Goal: Information Seeking & Learning: Check status

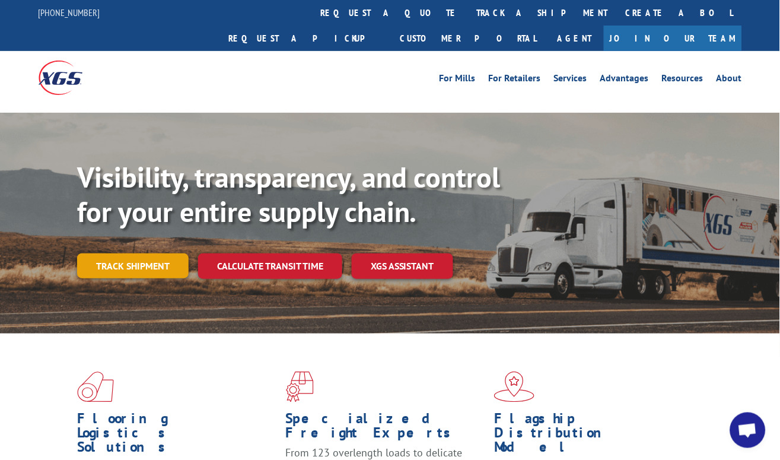
click at [170, 253] on link "Track shipment" at bounding box center [133, 265] width 112 height 25
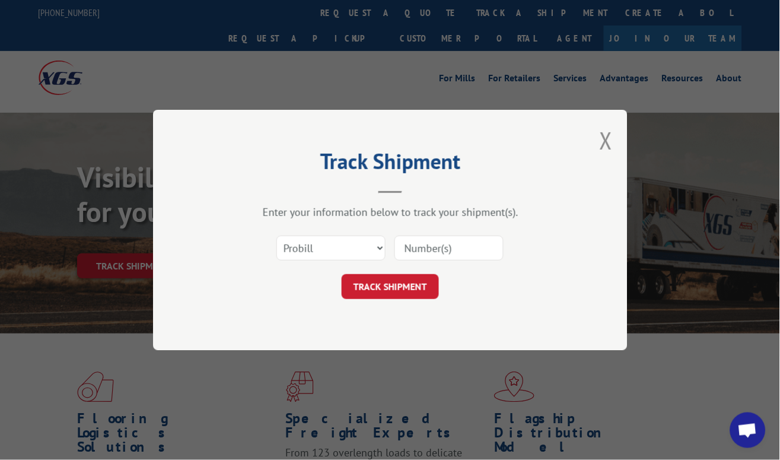
click at [471, 249] on input at bounding box center [449, 248] width 109 height 25
paste input "5131916"
type input "5131916"
click at [382, 254] on select "Select category... Probill BOL PO" at bounding box center [331, 248] width 109 height 25
select select "bol"
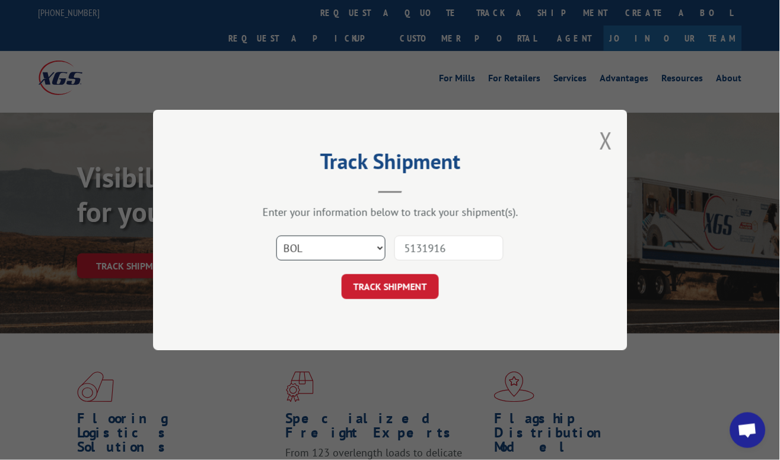
click at [277, 236] on select "Select category... Probill BOL PO" at bounding box center [331, 248] width 109 height 25
click at [387, 279] on button "TRACK SHIPMENT" at bounding box center [390, 286] width 97 height 25
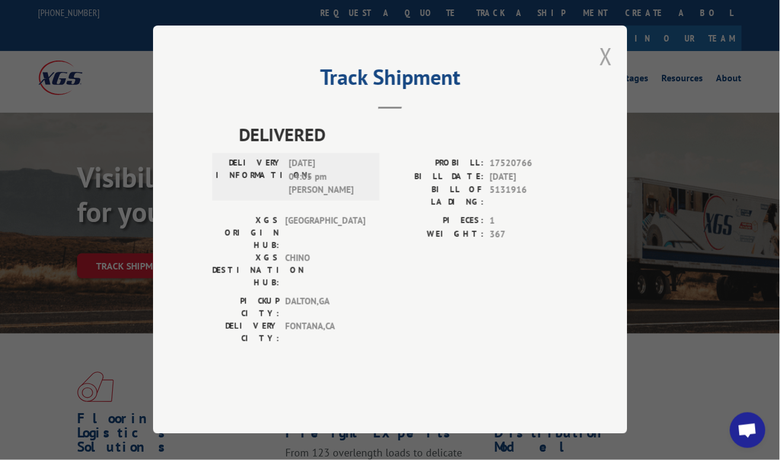
click at [609, 72] on button "Close modal" at bounding box center [606, 55] width 13 height 31
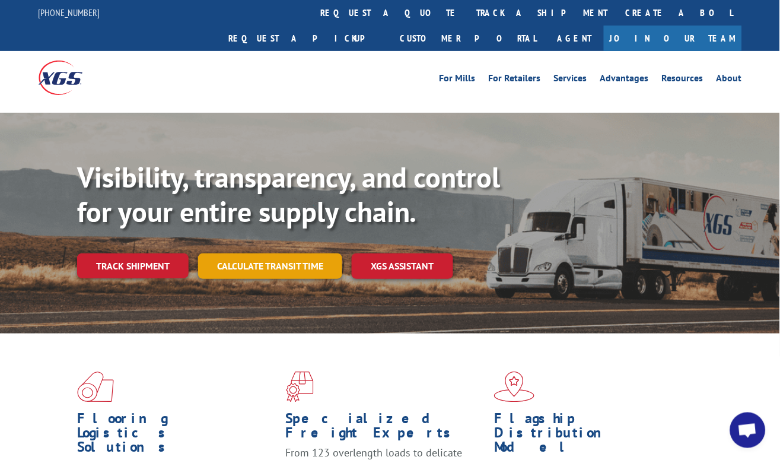
click at [280, 253] on link "Calculate transit time" at bounding box center [270, 266] width 144 height 26
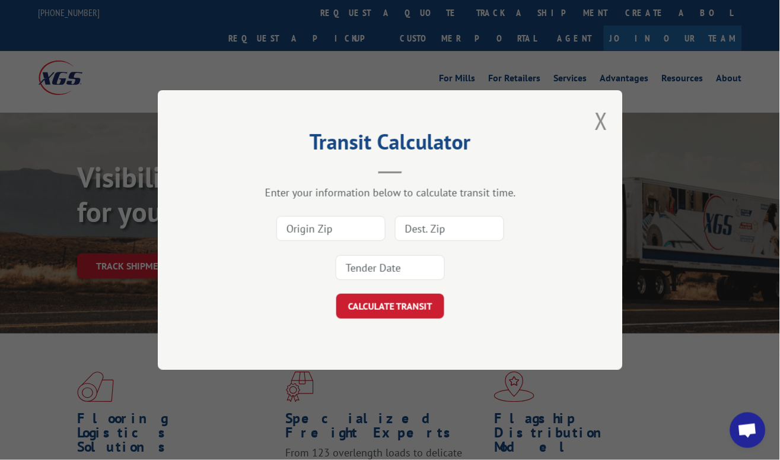
click at [609, 113] on div "Transit Calculator Enter your information below to calculate transit time. CALC…" at bounding box center [390, 230] width 465 height 280
click at [596, 128] on button "Close modal" at bounding box center [601, 120] width 13 height 31
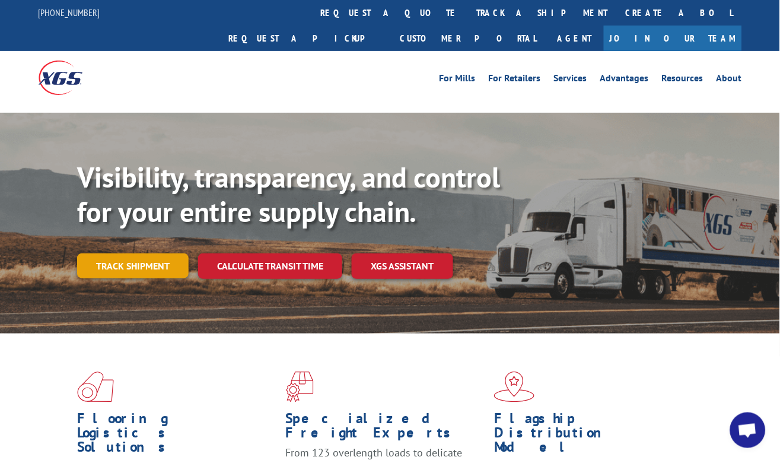
click at [129, 253] on link "Track shipment" at bounding box center [133, 265] width 112 height 25
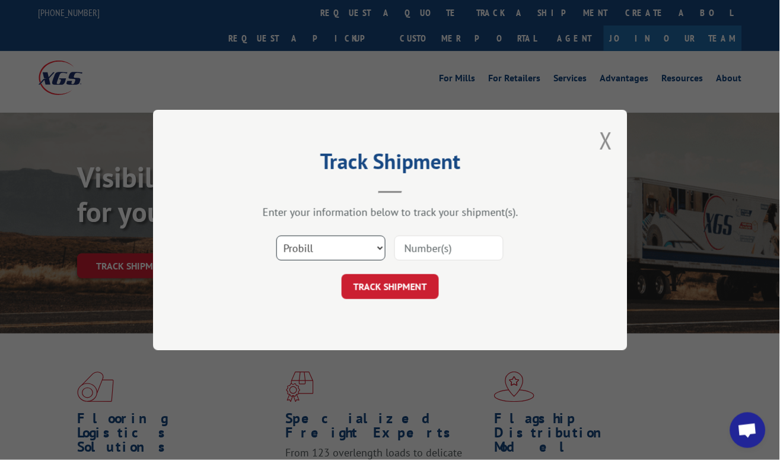
click at [380, 247] on select "Select category... Probill BOL PO" at bounding box center [331, 248] width 109 height 25
select select "bol"
click at [277, 236] on select "Select category... Probill BOL PO" at bounding box center [331, 248] width 109 height 25
click at [439, 246] on input at bounding box center [449, 248] width 109 height 25
paste input "5192916"
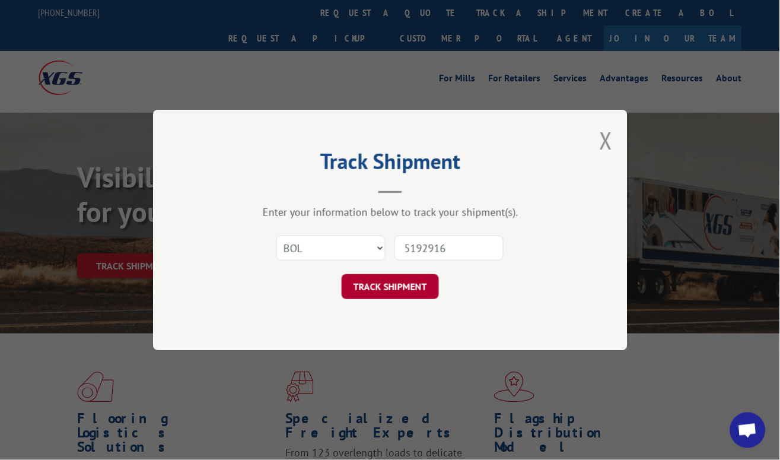
type input "5192916"
click at [409, 280] on button "TRACK SHIPMENT" at bounding box center [390, 286] width 97 height 25
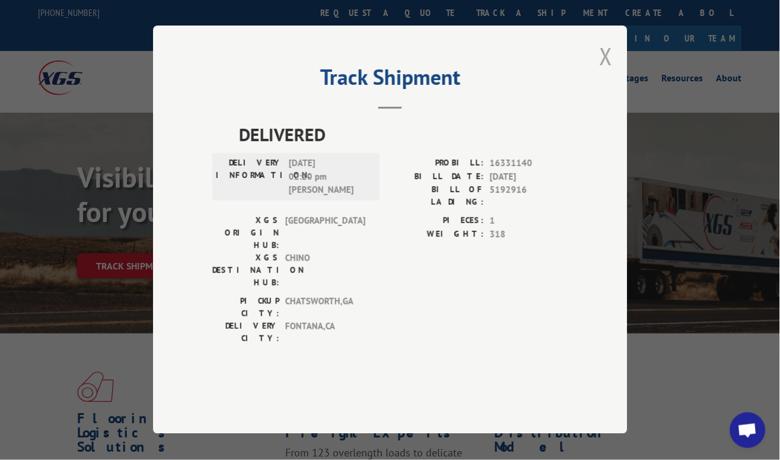
click at [605, 72] on button "Close modal" at bounding box center [606, 55] width 13 height 31
